Goal: Find specific page/section: Find specific page/section

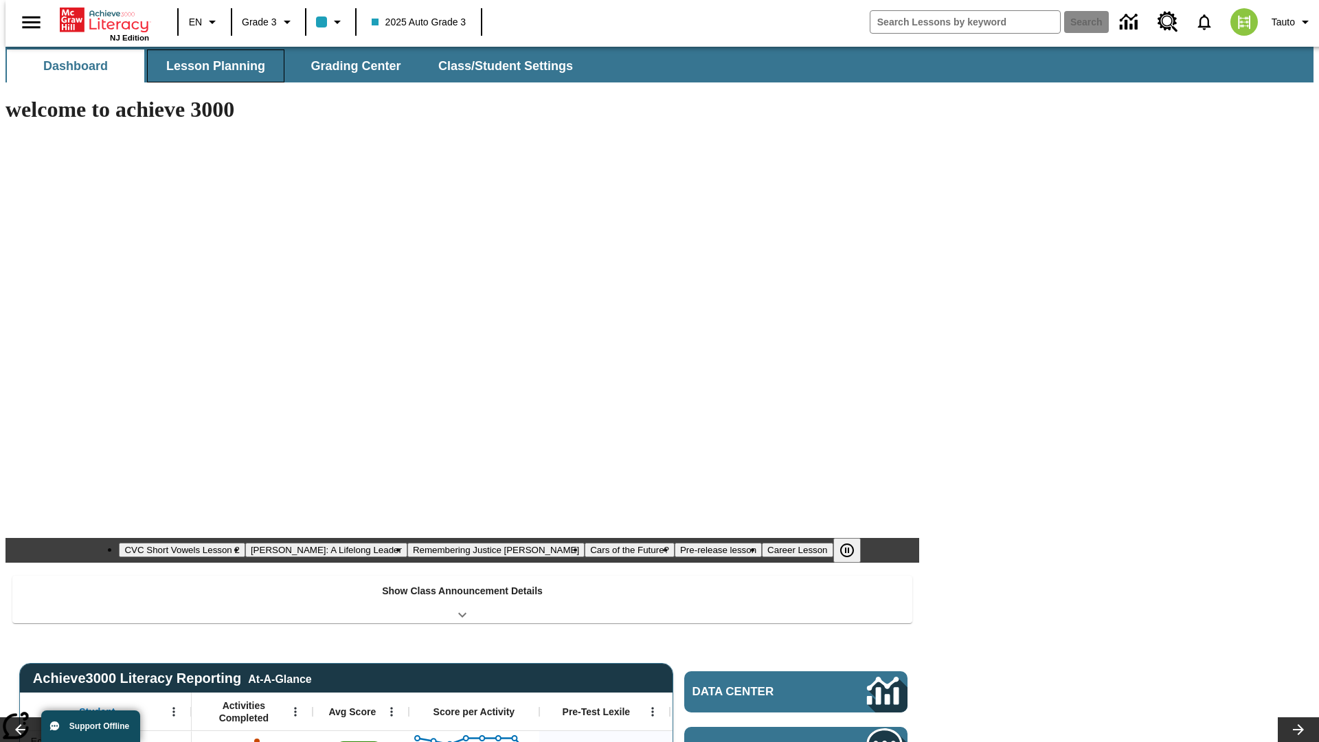
click at [210, 66] on span "Lesson Planning" at bounding box center [215, 66] width 99 height 16
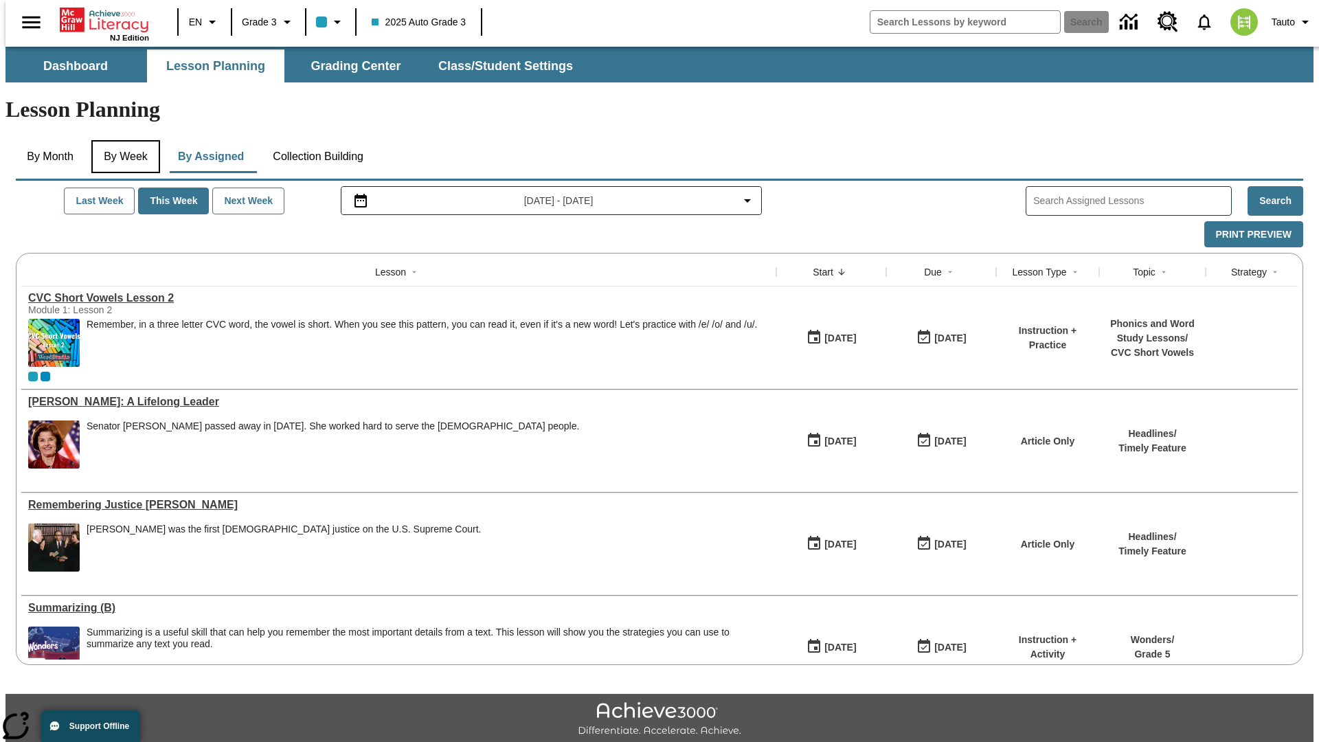
click at [123, 140] on button "By Week" at bounding box center [125, 156] width 69 height 33
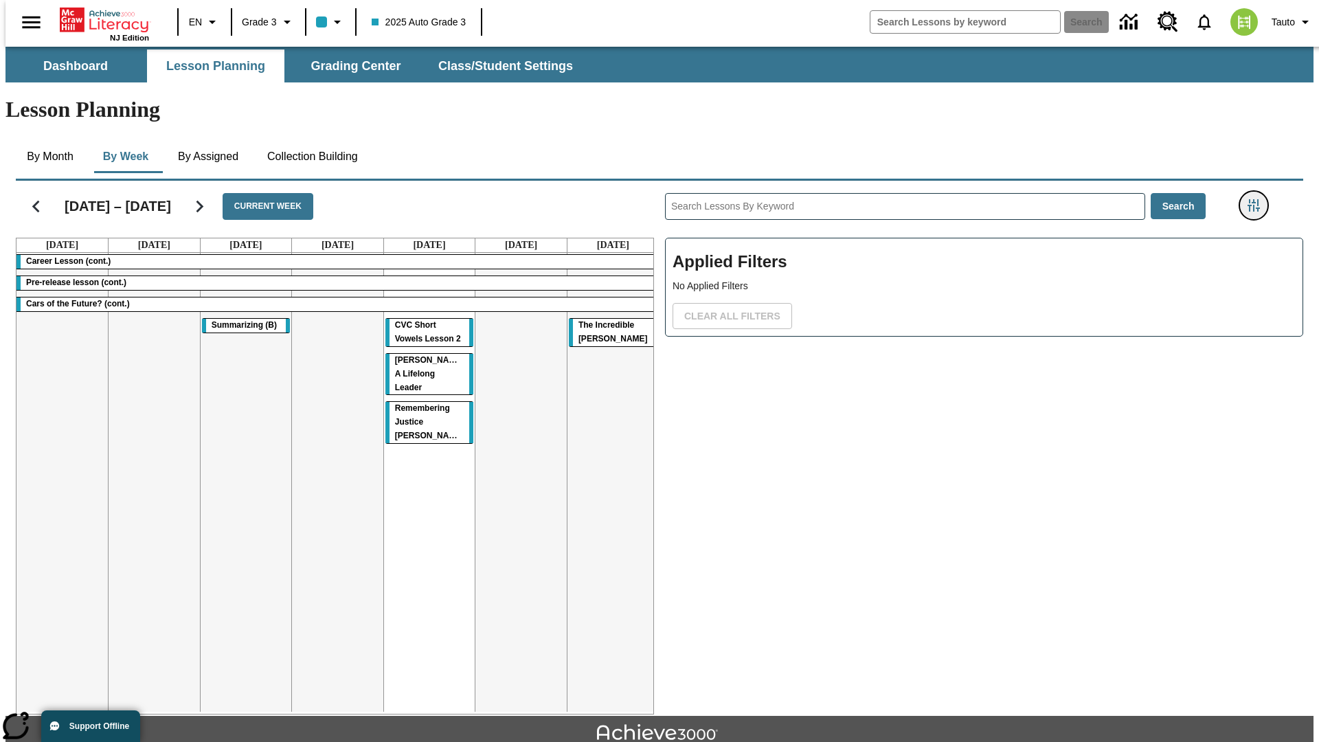
click at [1257, 199] on icon "Filters Side menu" at bounding box center [1253, 205] width 12 height 12
